Goal: Information Seeking & Learning: Learn about a topic

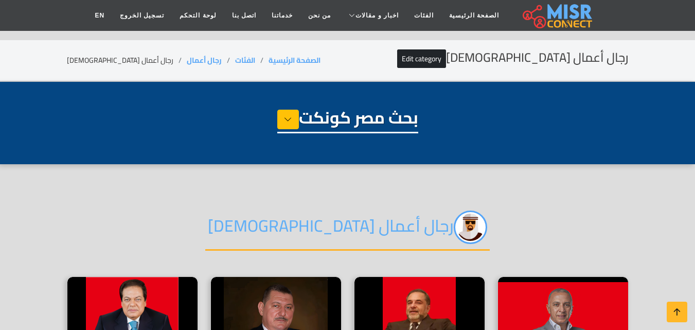
select select "**********"
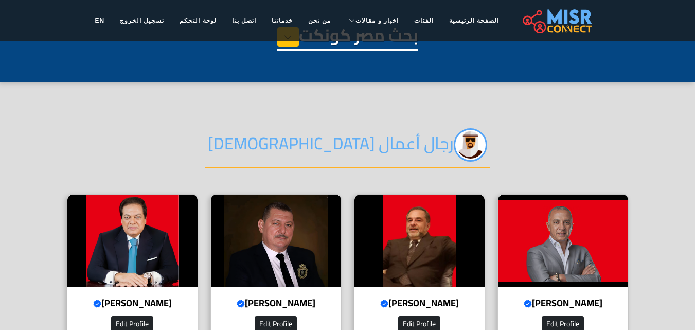
scroll to position [51, 0]
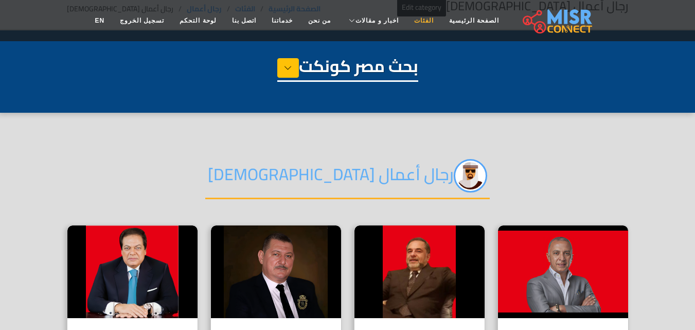
click at [411, 18] on link "الفئات" at bounding box center [423, 21] width 35 height 20
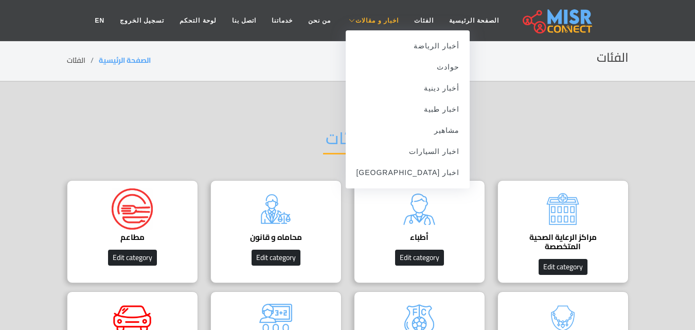
click at [367, 19] on span "اخبار و مقالات" at bounding box center [376, 20] width 43 height 9
click at [422, 171] on link "اخبار [GEOGRAPHIC_DATA]" at bounding box center [408, 172] width 124 height 21
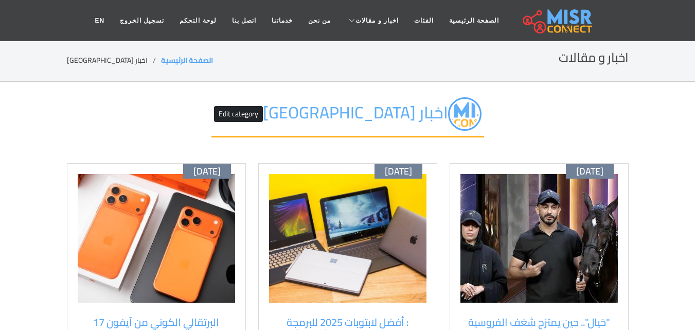
click at [498, 215] on img at bounding box center [538, 238] width 157 height 129
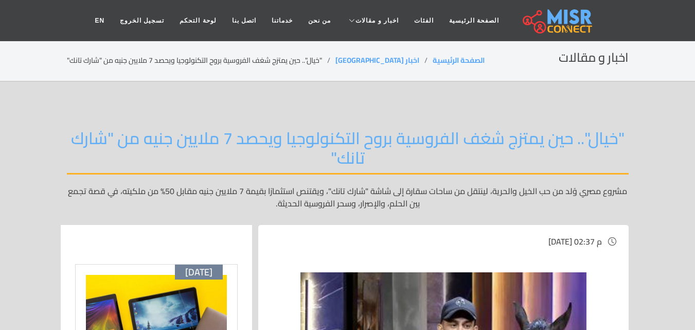
click at [410, 135] on h2 ""خيال".. حين يمتزج شغف الفروسية بروح التكنولوجيا ويحصد 7 ملايين جنيه من "شارك ت…" at bounding box center [348, 151] width 562 height 46
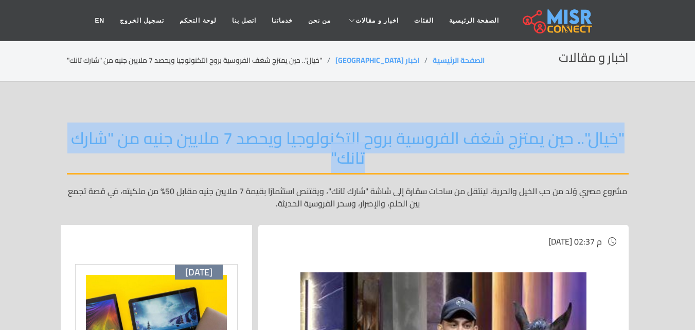
click at [410, 135] on h2 ""خيال".. حين يمتزج شغف الفروسية بروح التكنولوجيا ويحصد 7 ملايين جنيه من "شارك ت…" at bounding box center [348, 151] width 562 height 46
copy div ""خيال".. حين يمتزج شغف الفروسية بروح التكنولوجيا ويحصد 7 ملايين جنيه من "شارك ت…"
